Goal: Find specific page/section: Find specific page/section

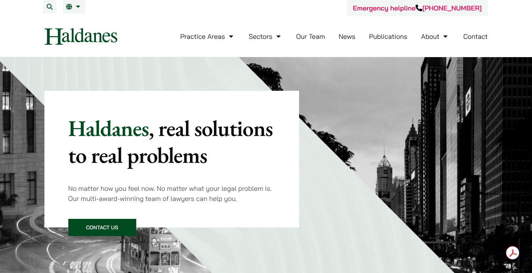
click at [316, 35] on link "Our Team" at bounding box center [310, 36] width 29 height 9
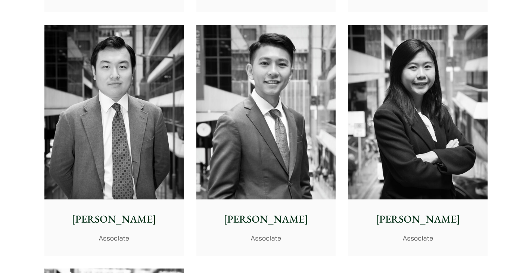
scroll to position [2917, 0]
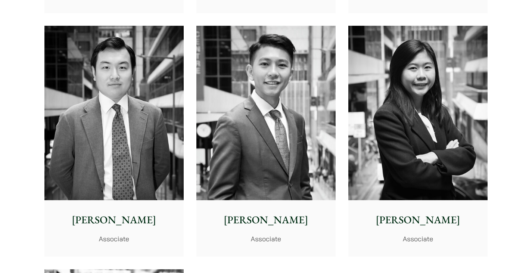
click at [272, 159] on img at bounding box center [265, 113] width 139 height 174
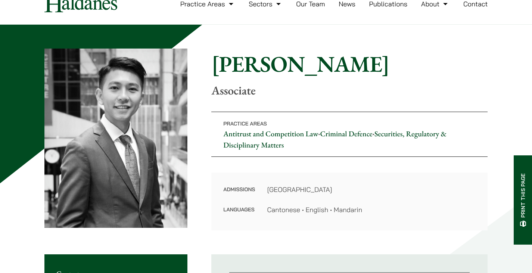
scroll to position [37, 0]
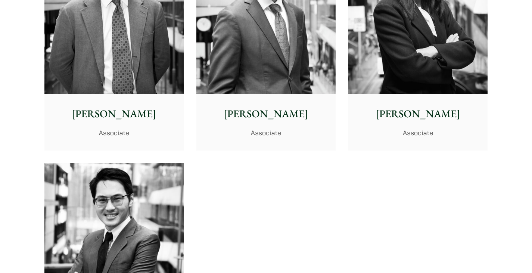
scroll to position [3026, 0]
